Goal: Task Accomplishment & Management: Manage account settings

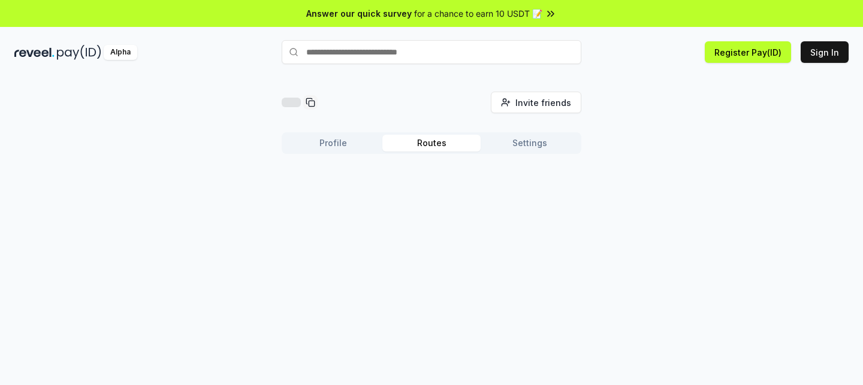
click at [455, 144] on button "Routes" at bounding box center [431, 143] width 98 height 17
click at [522, 141] on button "Settings" at bounding box center [529, 143] width 98 height 17
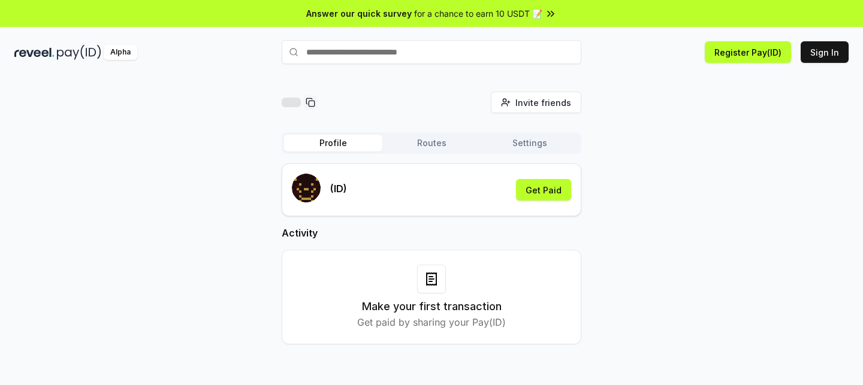
click at [347, 147] on button "Profile" at bounding box center [333, 143] width 98 height 17
click at [429, 152] on div "Profile Routes Settings" at bounding box center [432, 143] width 300 height 22
click at [434, 146] on button "Routes" at bounding box center [431, 143] width 98 height 17
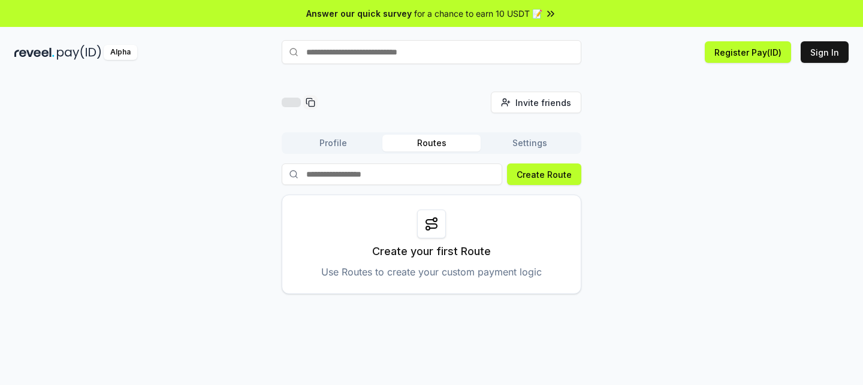
click at [340, 149] on button "Profile" at bounding box center [333, 143] width 98 height 17
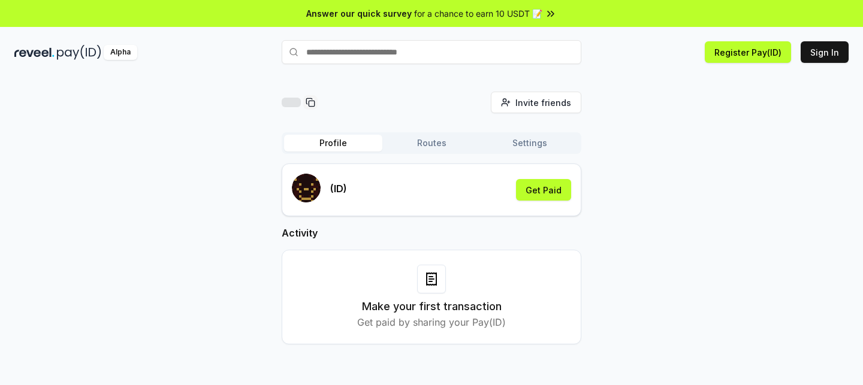
click at [521, 144] on button "Settings" at bounding box center [529, 143] width 98 height 17
click at [342, 150] on button "Profile" at bounding box center [333, 143] width 98 height 17
click at [413, 199] on div "(ID) Get Paid" at bounding box center [431, 190] width 279 height 32
click at [522, 191] on button "Get Paid" at bounding box center [543, 190] width 55 height 22
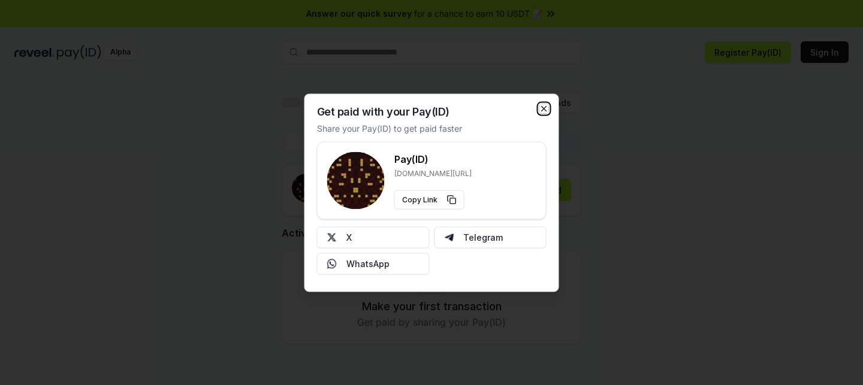
click at [545, 107] on icon "button" at bounding box center [544, 108] width 5 height 5
